Goal: Transaction & Acquisition: Subscribe to service/newsletter

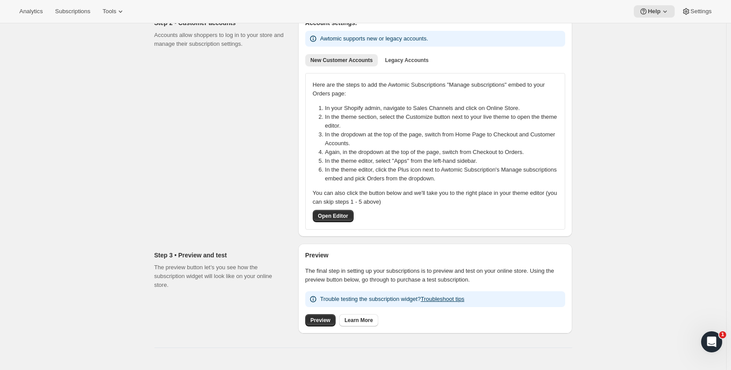
scroll to position [125, 0]
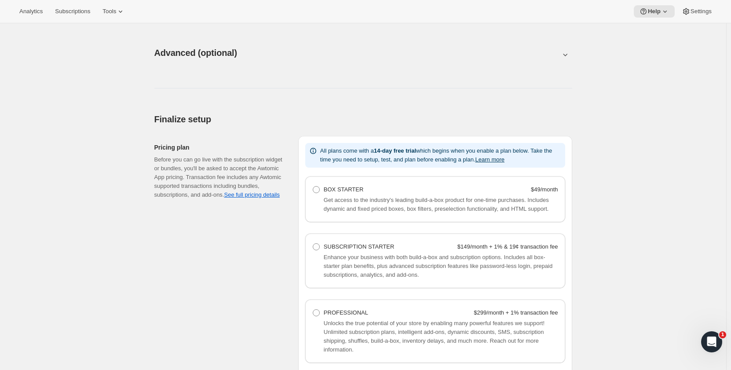
scroll to position [528, 0]
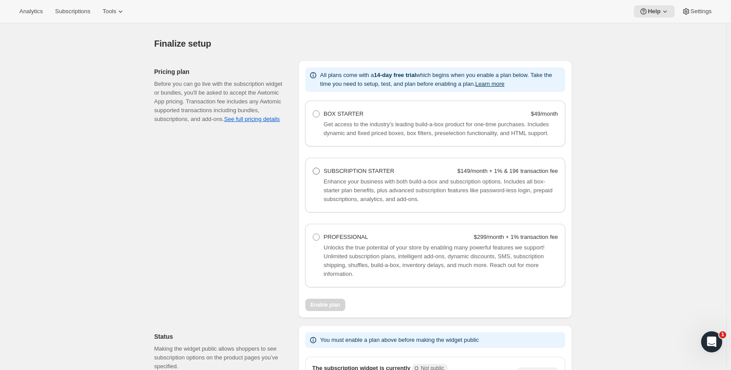
click at [317, 171] on span at bounding box center [316, 171] width 7 height 7
click at [313, 168] on Starter "SUBSCRIPTION STARTER $149/month + 1% & 19¢ transaction fee" at bounding box center [313, 168] width 0 height 0
radio Starter "true"
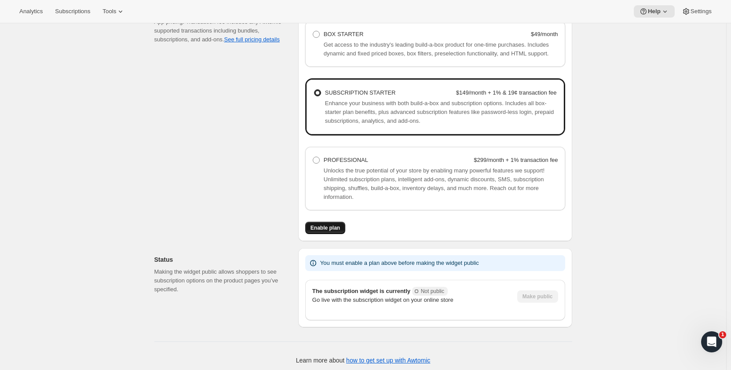
scroll to position [611, 0]
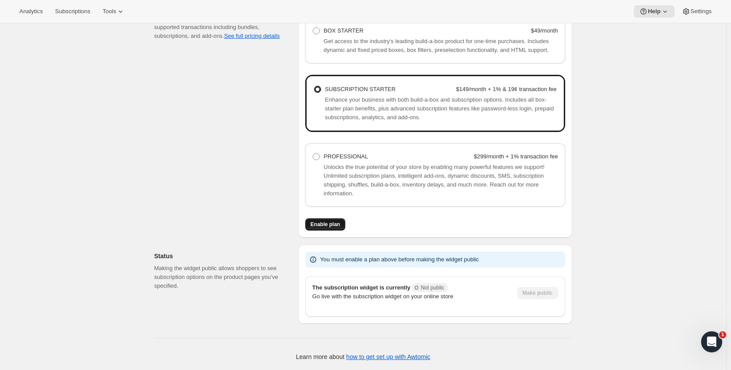
click at [330, 226] on span "Enable plan" at bounding box center [325, 224] width 29 height 7
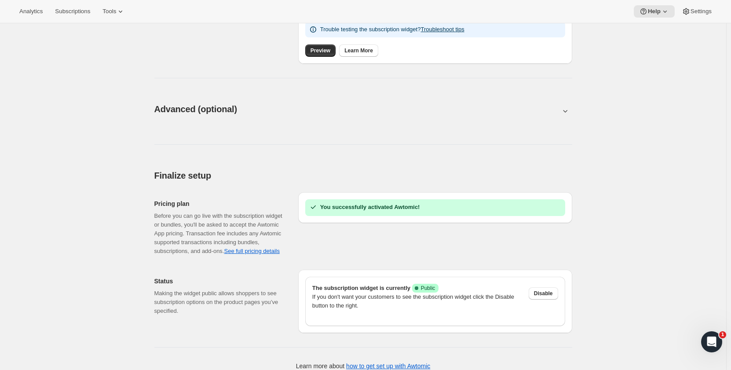
scroll to position [405, 0]
